Goal: Find specific page/section: Find specific page/section

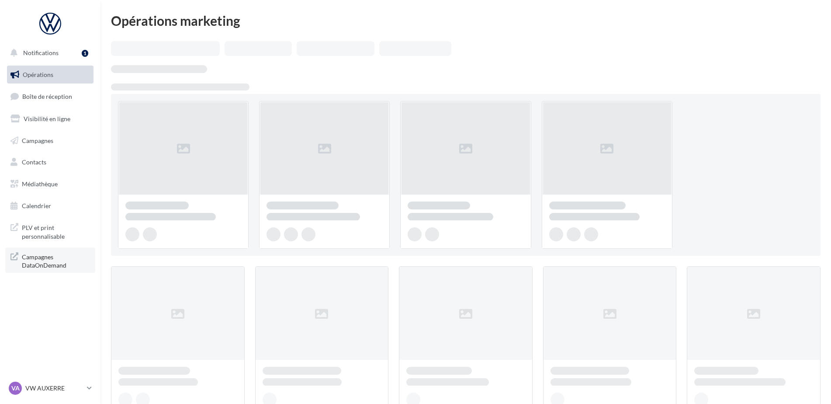
click at [49, 260] on span "Campagnes DataOnDemand" at bounding box center [56, 260] width 68 height 19
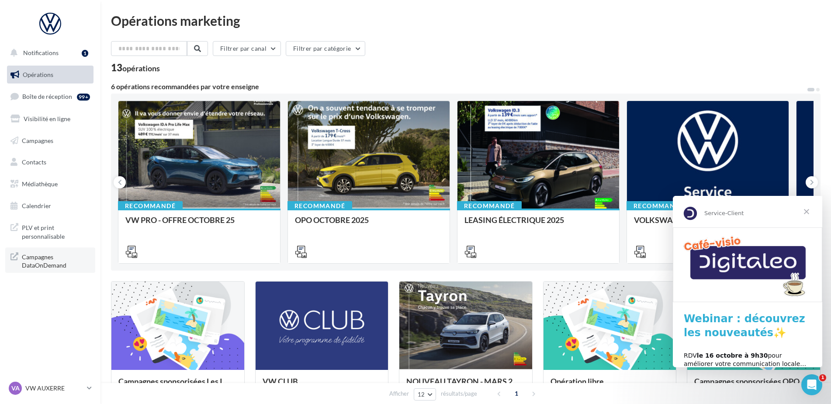
click at [50, 260] on span "Campagnes DataOnDemand" at bounding box center [56, 260] width 68 height 19
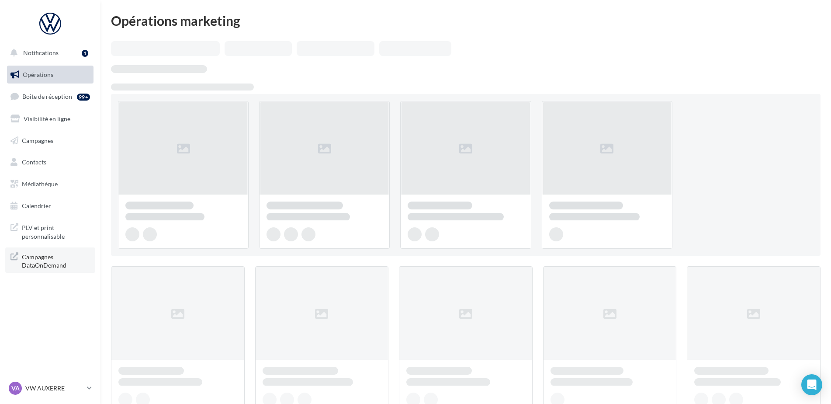
click at [48, 261] on span "Campagnes DataOnDemand" at bounding box center [56, 260] width 68 height 19
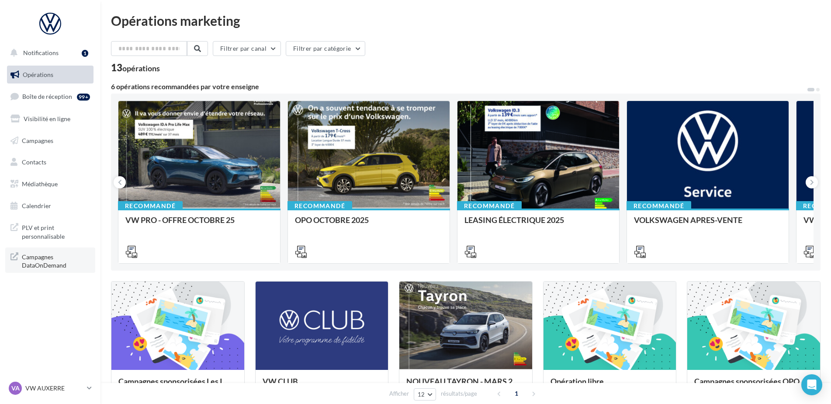
click at [24, 267] on span "Campagnes DataOnDemand" at bounding box center [56, 260] width 68 height 19
